Goal: Task Accomplishment & Management: Manage account settings

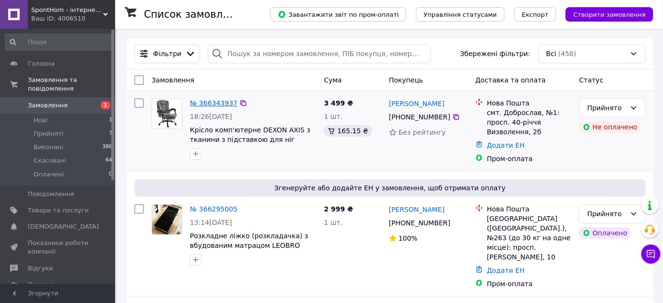
click at [219, 104] on link "№ 366343937" at bounding box center [214, 103] width 48 height 8
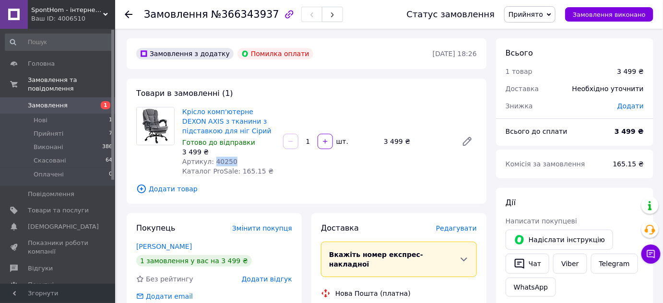
drag, startPoint x: 230, startPoint y: 161, endPoint x: 211, endPoint y: 164, distance: 18.9
click at [211, 164] on div "Артикул: 40250" at bounding box center [228, 162] width 93 height 10
copy span "40250"
click at [54, 68] on span "Головна" at bounding box center [58, 64] width 61 height 9
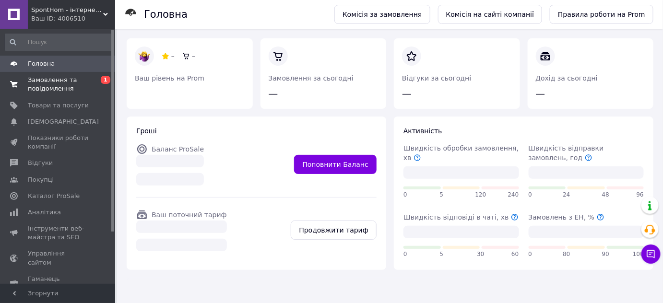
click at [55, 82] on span "Замовлення та повідомлення" at bounding box center [58, 84] width 61 height 17
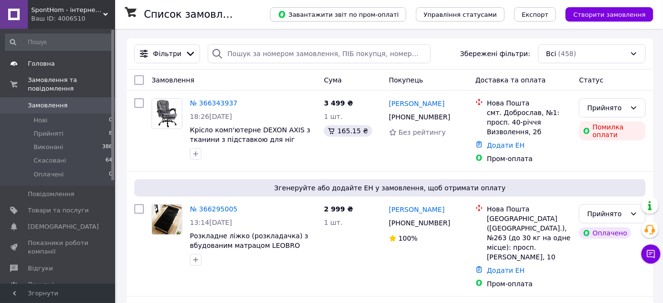
click at [56, 65] on span "Головна" at bounding box center [58, 64] width 61 height 9
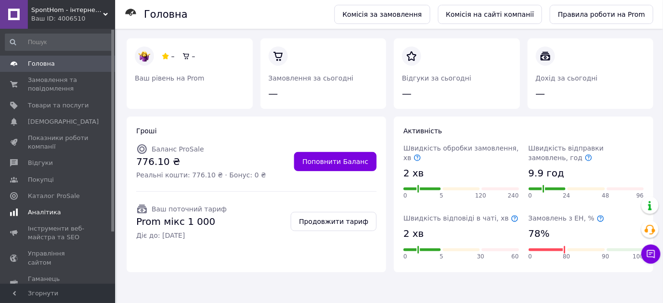
click at [53, 217] on span "Аналітика" at bounding box center [44, 212] width 33 height 9
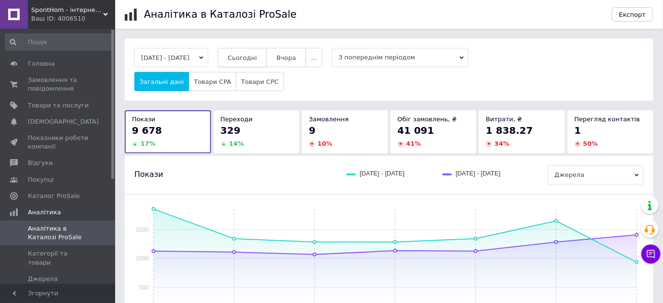
click at [257, 58] on span "Сьогодні" at bounding box center [242, 57] width 29 height 7
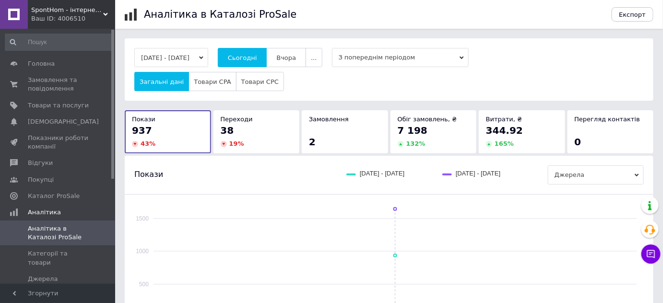
click at [275, 147] on div "19 %" at bounding box center [257, 144] width 72 height 9
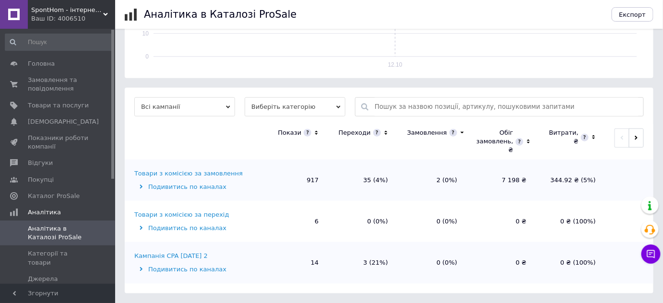
scroll to position [269, 0]
click at [202, 171] on div "Товари з комісією за замовлення" at bounding box center [188, 173] width 108 height 9
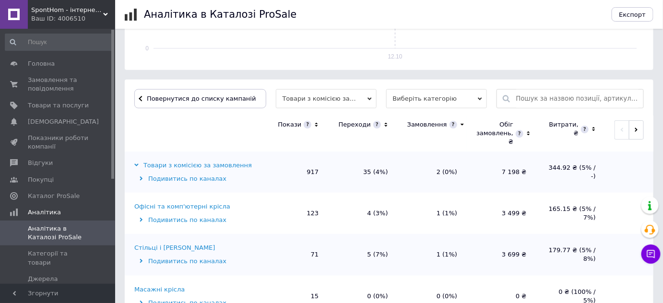
click at [218, 211] on div "Офісні та комп'ютерні крісла" at bounding box center [182, 207] width 96 height 9
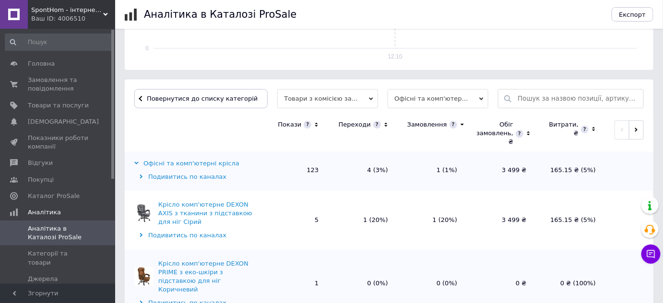
scroll to position [0, 0]
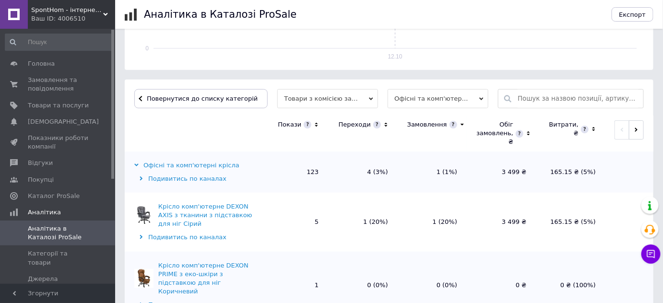
click at [384, 129] on icon at bounding box center [386, 125] width 6 height 8
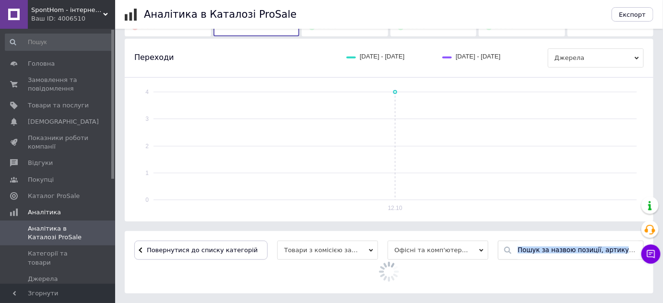
click at [384, 129] on rect at bounding box center [396, 146] width 484 height 108
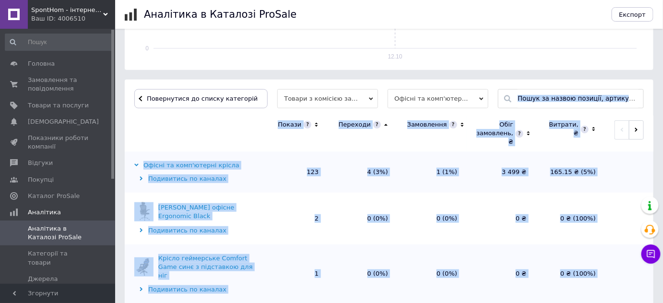
click at [221, 148] on th at bounding box center [192, 134] width 134 height 36
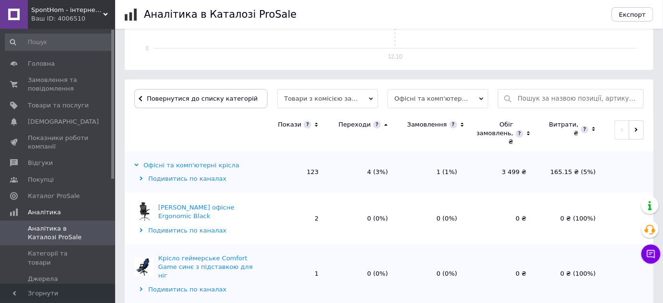
click at [385, 129] on icon at bounding box center [386, 125] width 6 height 8
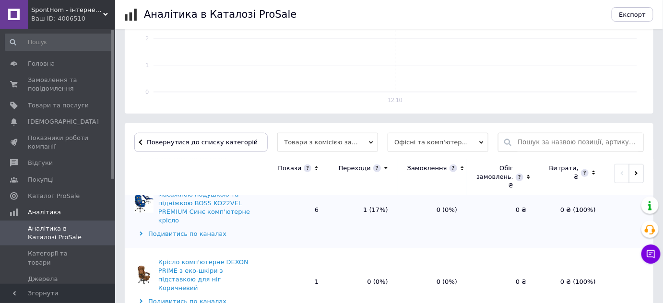
scroll to position [262, 0]
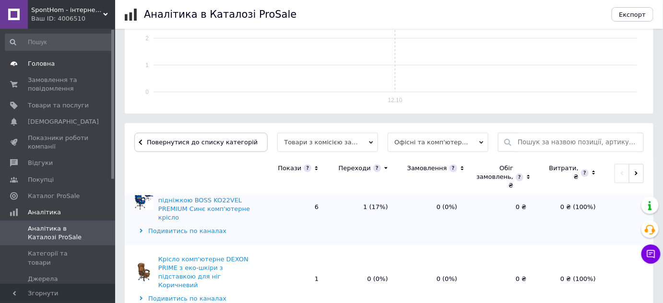
click at [56, 62] on span "Головна" at bounding box center [58, 64] width 61 height 9
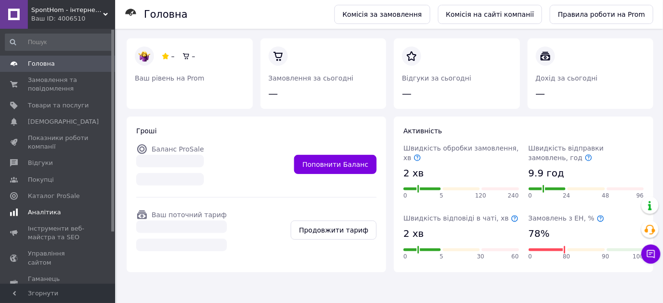
click at [54, 217] on span "Аналітика" at bounding box center [44, 212] width 33 height 9
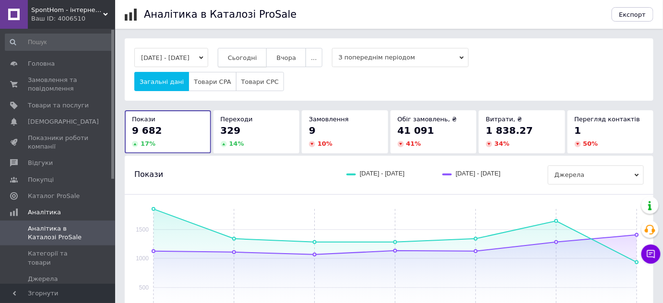
click at [263, 51] on button "Сьогодні" at bounding box center [242, 57] width 49 height 19
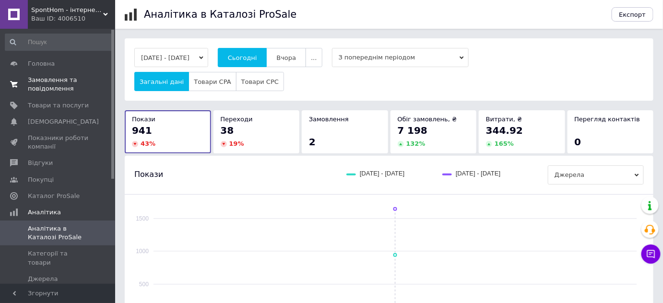
click at [64, 83] on span "Замовлення та повідомлення" at bounding box center [58, 84] width 61 height 17
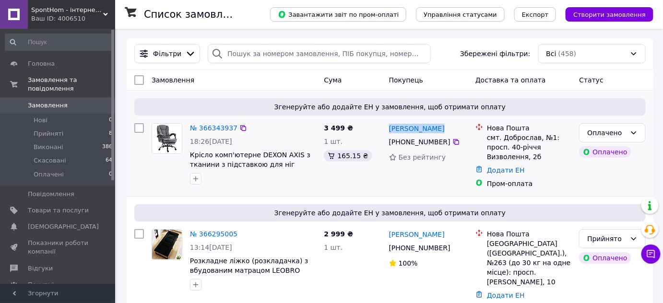
drag, startPoint x: 438, startPoint y: 128, endPoint x: 387, endPoint y: 132, distance: 50.5
click at [387, 132] on div "Ольга Ревенко +380 66 216 77 28 Без рейтингу" at bounding box center [428, 156] width 86 height 73
copy link "Ольга Ревенко"
click at [453, 142] on icon at bounding box center [457, 142] width 8 height 8
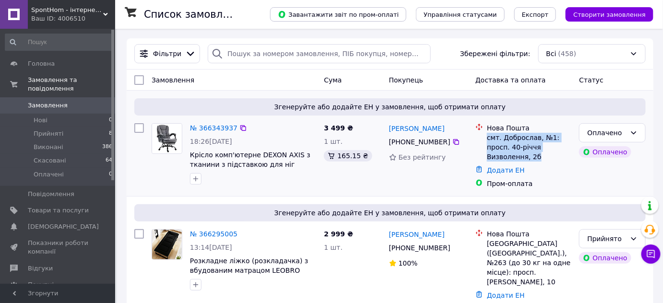
drag, startPoint x: 539, startPoint y: 157, endPoint x: 488, endPoint y: 139, distance: 54.3
click at [488, 139] on div "смт. Доброслав, №1: просп. 40-річчя Визволення, 2б" at bounding box center [529, 147] width 84 height 29
copy div "смт. Доброслав, №1: просп. 40-річчя Визволення, 2б"
click at [261, 161] on span "Крісло комп'ютерне DEXON AXIS з тканини з підставкою для ніг Cірий" at bounding box center [250, 164] width 120 height 27
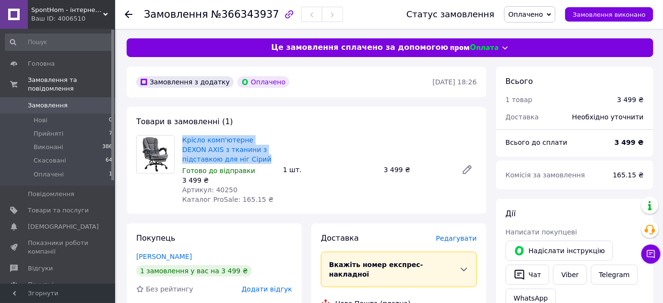
drag, startPoint x: 239, startPoint y: 157, endPoint x: 180, endPoint y: 141, distance: 60.8
click at [180, 141] on div "Крісло комп'ютерне DEXON AXIS з тканини з підставкою для ніг Cірий Готово до ві…" at bounding box center [229, 169] width 101 height 73
copy link "Крісло комп'ютерне DEXON AXIS з тканини з підставкою для ніг Cірий"
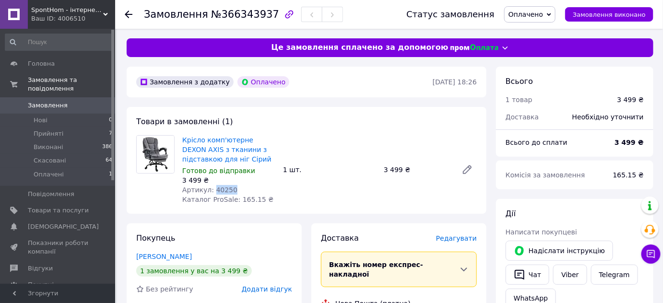
drag, startPoint x: 229, startPoint y: 186, endPoint x: 211, endPoint y: 191, distance: 18.3
click at [211, 191] on div "Артикул: 40250" at bounding box center [228, 190] width 93 height 10
copy span "40250"
click at [37, 60] on span "Головна" at bounding box center [41, 64] width 27 height 9
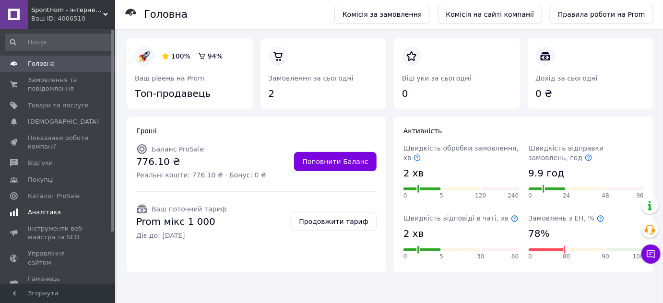
click at [51, 216] on span "Аналітика" at bounding box center [44, 212] width 33 height 9
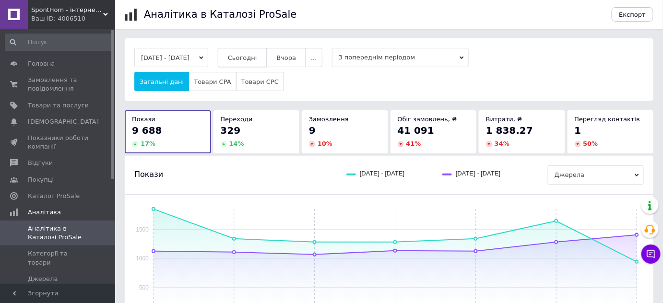
click at [257, 54] on span "Сьогодні" at bounding box center [242, 57] width 29 height 7
